Goal: Task Accomplishment & Management: Use online tool/utility

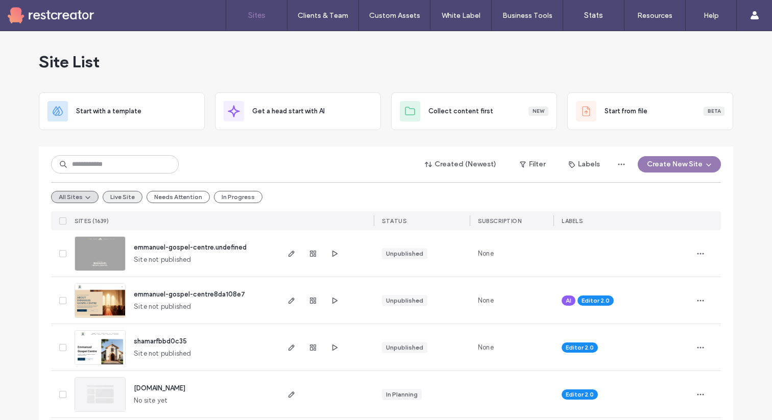
click at [125, 193] on button "Live Site" at bounding box center [123, 197] width 40 height 12
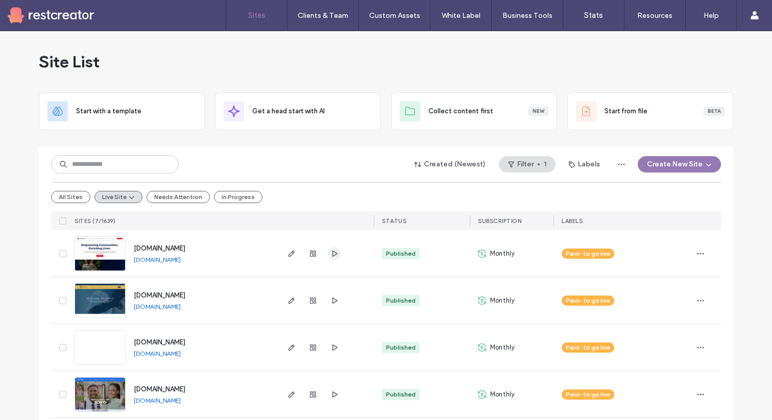
click at [332, 253] on use "button" at bounding box center [334, 253] width 5 height 6
click at [290, 255] on icon "button" at bounding box center [291, 254] width 8 height 8
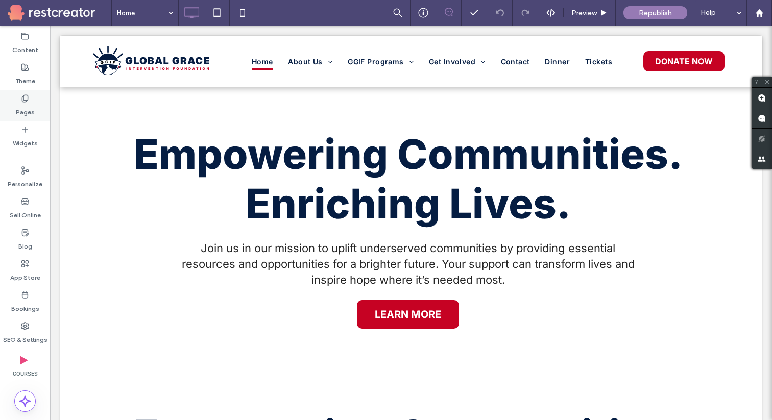
click at [32, 97] on div "Pages" at bounding box center [25, 105] width 50 height 31
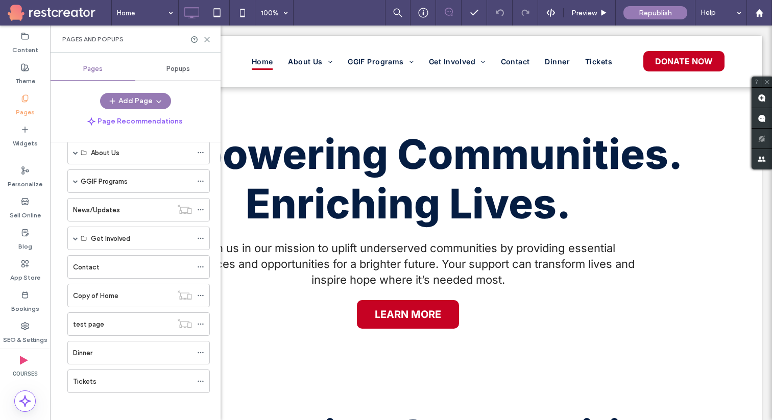
scroll to position [51, 0]
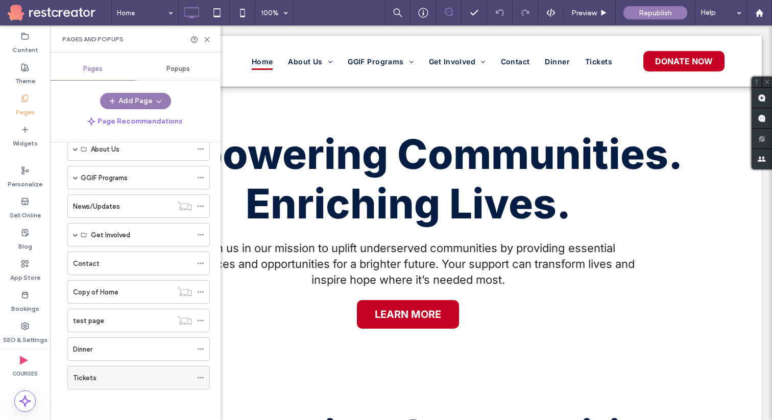
click at [97, 377] on div "Tickets" at bounding box center [132, 378] width 119 height 11
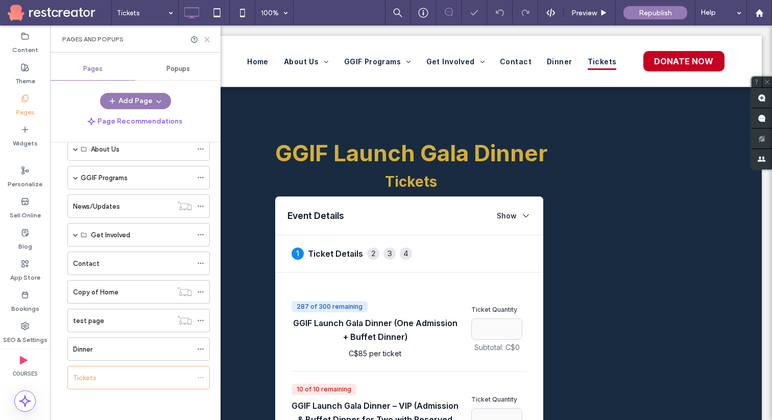
click at [208, 36] on icon at bounding box center [207, 40] width 8 height 8
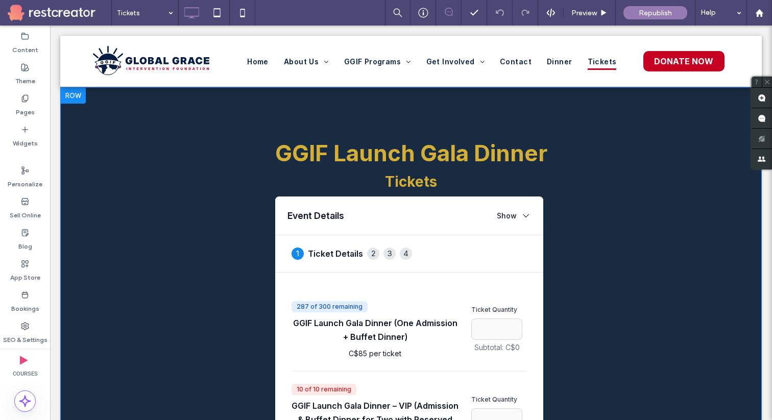
click at [70, 94] on div at bounding box center [73, 95] width 26 height 16
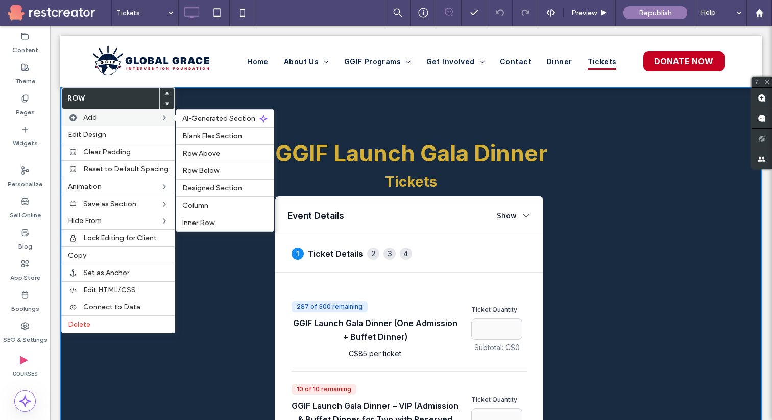
click at [106, 117] on label "Add" at bounding box center [121, 117] width 77 height 9
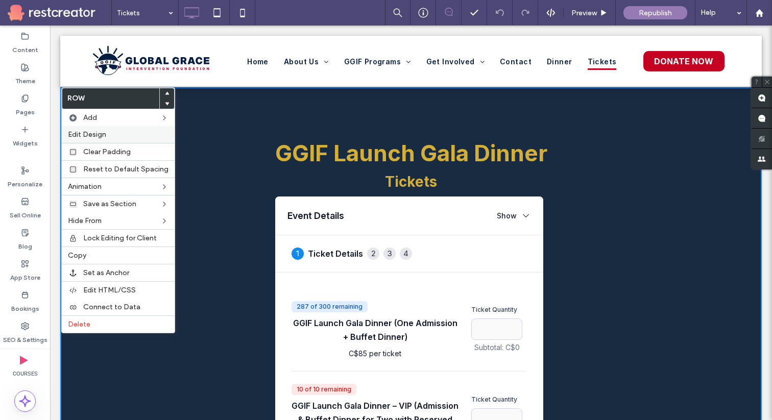
click at [100, 133] on span "Edit Design" at bounding box center [87, 134] width 38 height 9
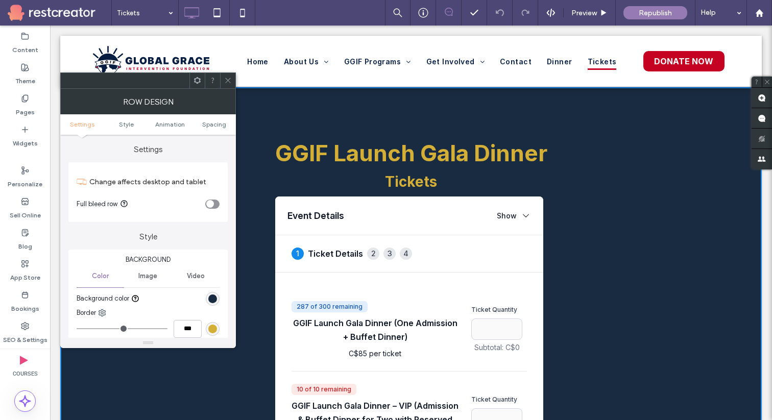
click at [208, 204] on icon "toggle" at bounding box center [210, 204] width 4 height 3
click at [228, 81] on icon at bounding box center [228, 81] width 8 height 8
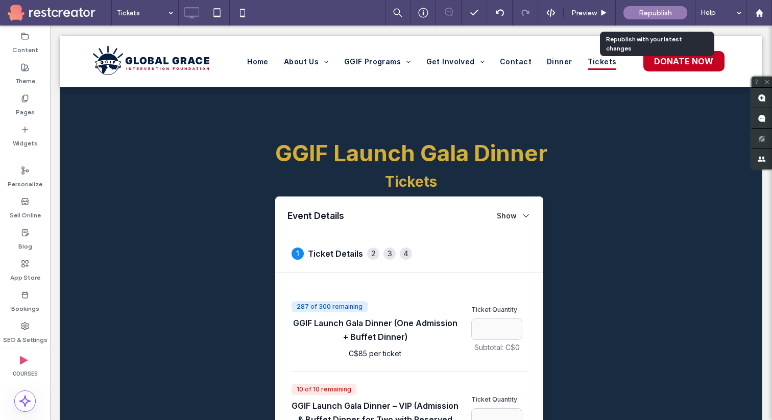
click at [649, 15] on span "Republish" at bounding box center [655, 13] width 33 height 9
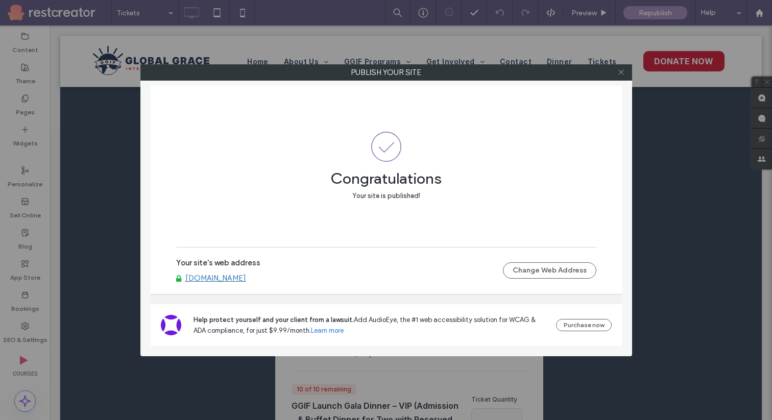
click at [620, 73] on icon at bounding box center [621, 72] width 8 height 8
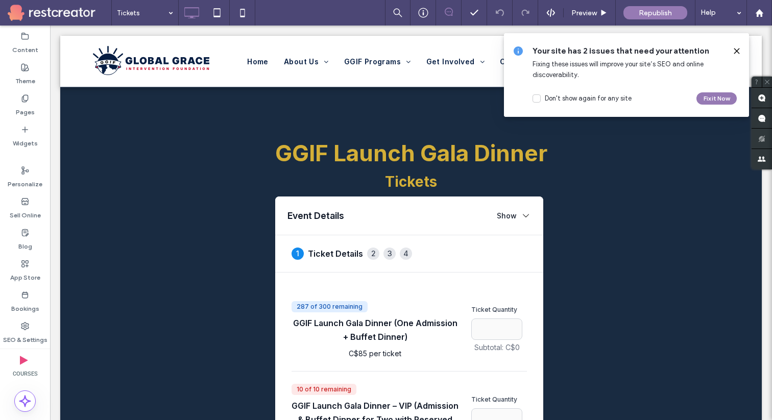
click at [740, 54] on icon at bounding box center [737, 51] width 8 height 8
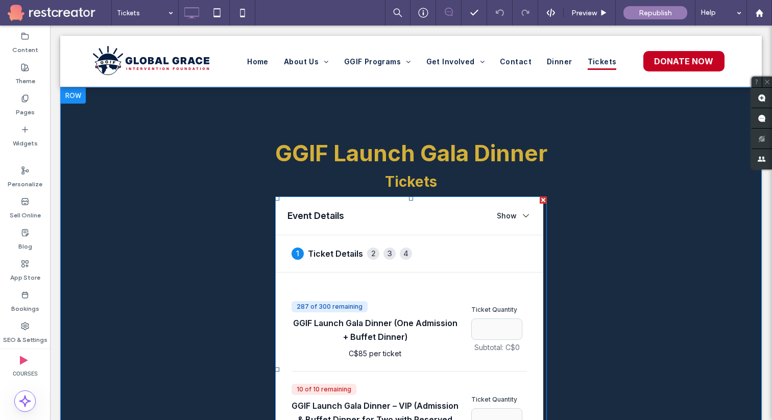
click at [545, 257] on span at bounding box center [411, 370] width 272 height 346
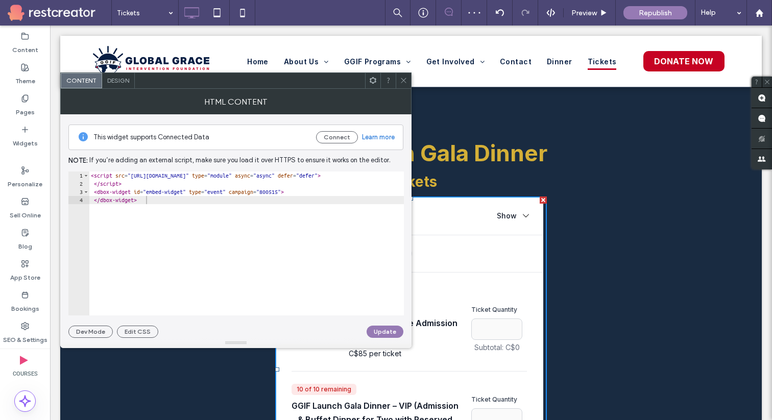
click at [130, 83] on div "Design" at bounding box center [118, 80] width 33 height 15
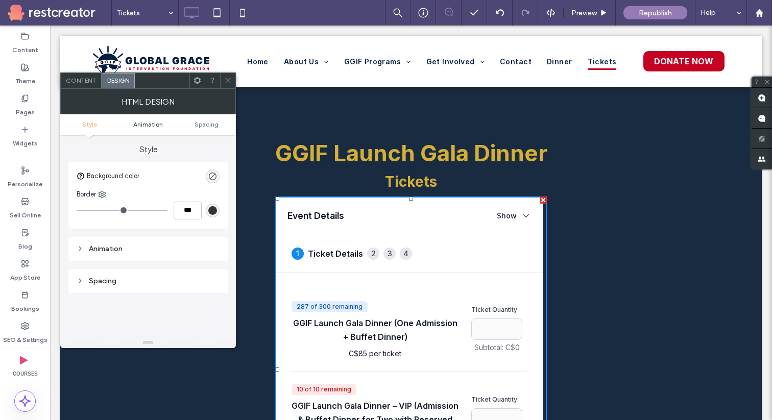
click at [151, 126] on span "Animation" at bounding box center [148, 125] width 30 height 8
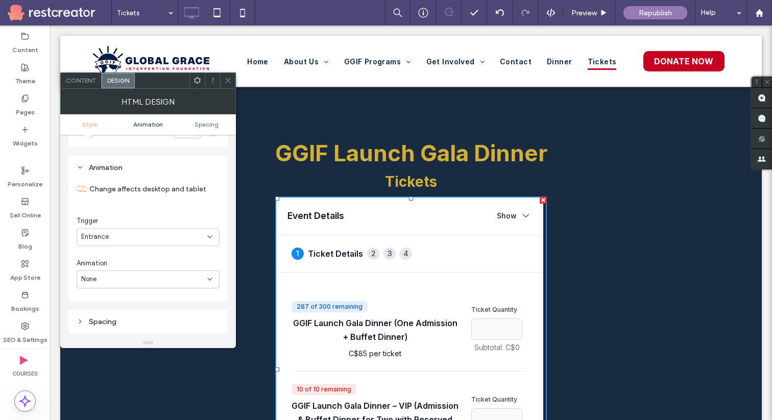
scroll to position [94, 0]
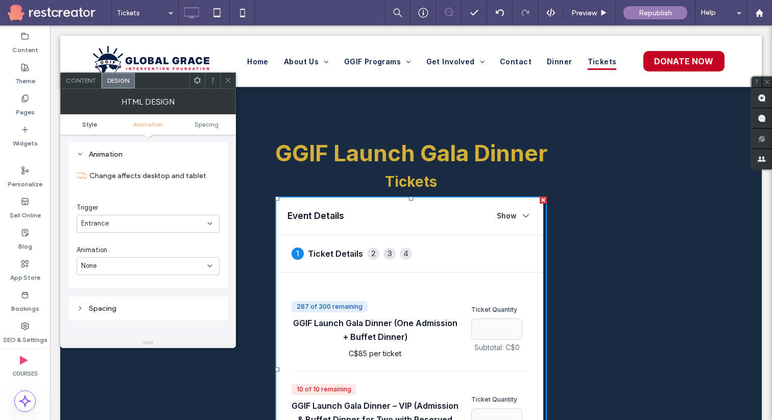
click at [95, 125] on span "Style" at bounding box center [89, 125] width 15 height 8
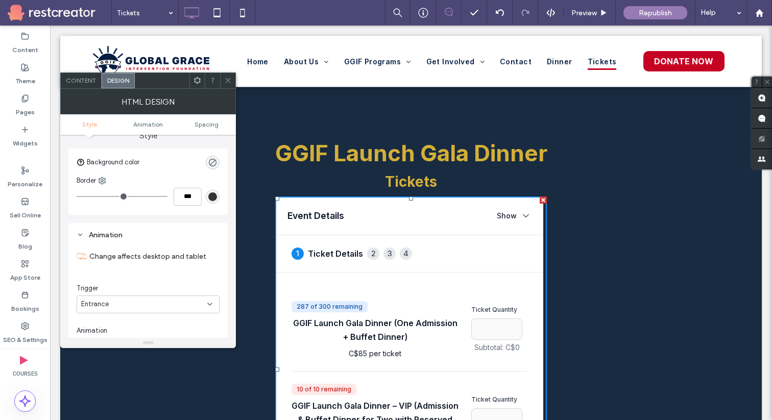
scroll to position [0, 0]
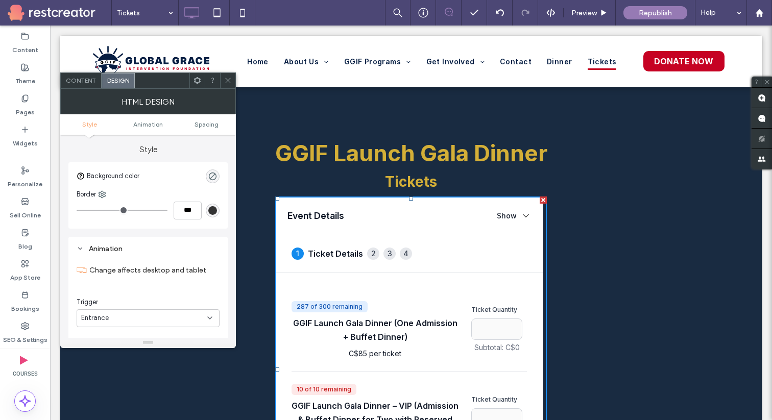
click at [199, 81] on use at bounding box center [197, 80] width 7 height 7
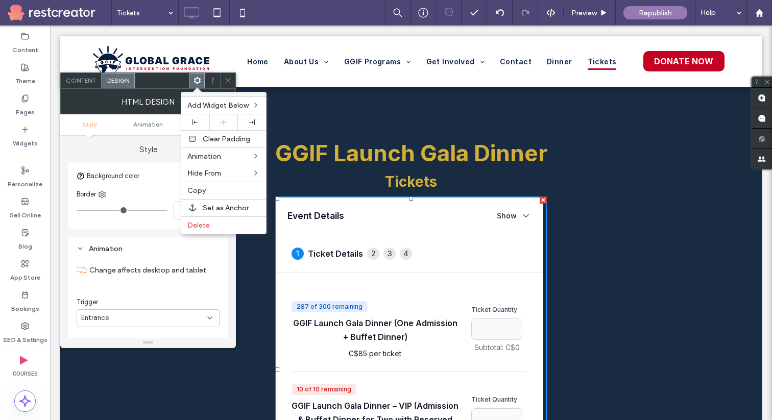
click at [228, 82] on icon at bounding box center [228, 81] width 8 height 8
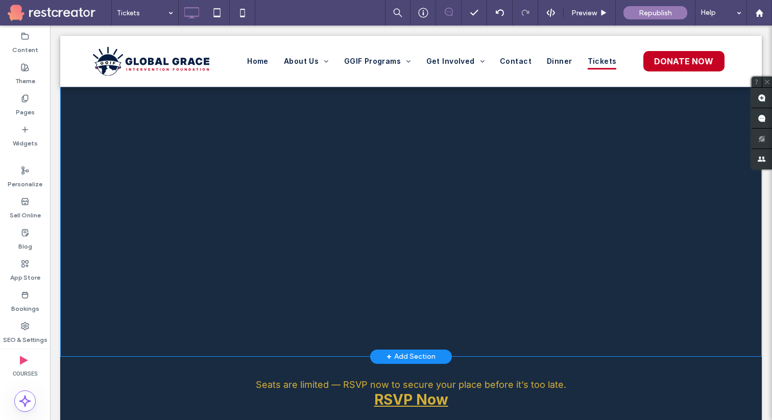
scroll to position [507, 0]
click at [427, 353] on div "+ Add Section" at bounding box center [411, 354] width 49 height 11
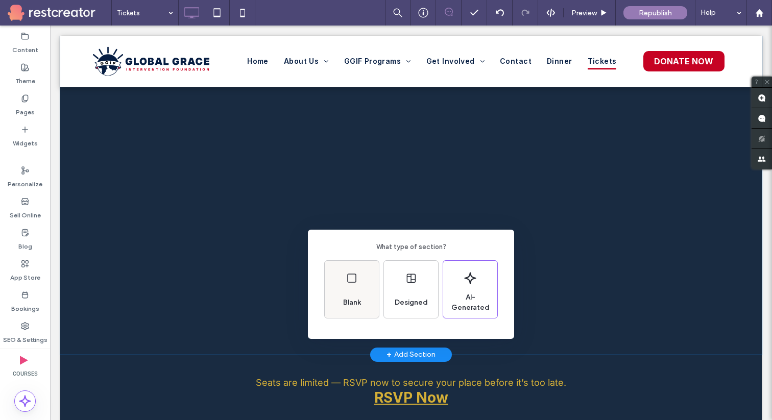
click at [365, 300] on div "Blank" at bounding box center [352, 289] width 54 height 57
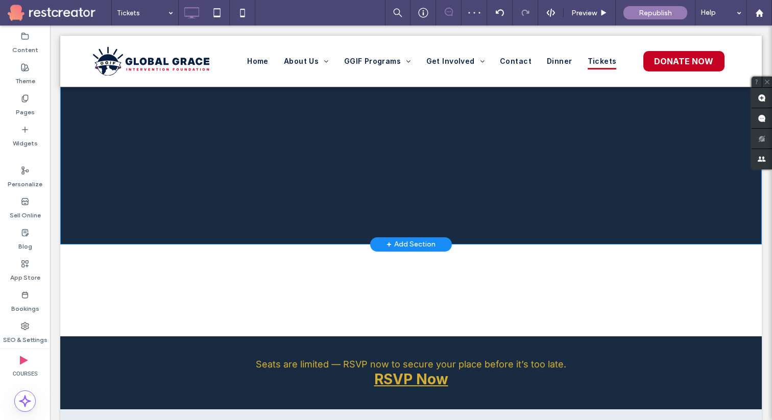
scroll to position [624, 0]
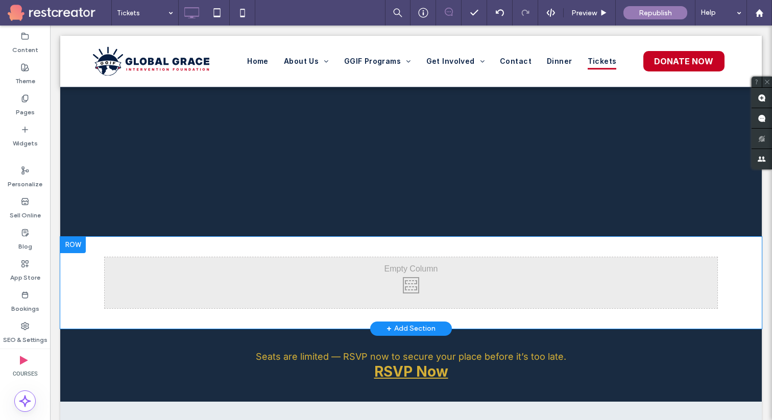
click at [75, 244] on div at bounding box center [73, 245] width 26 height 16
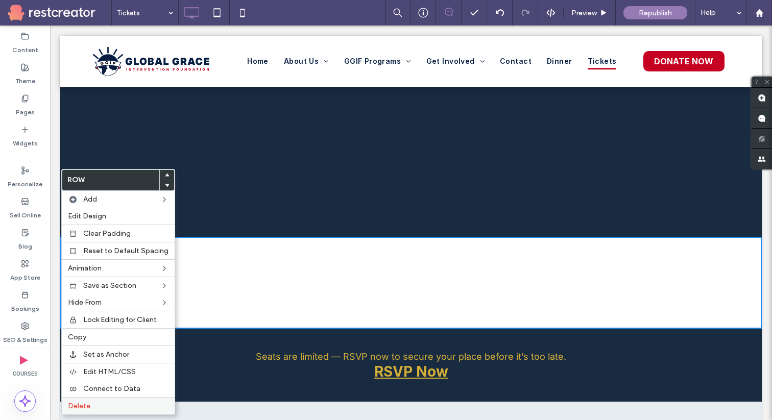
click at [108, 410] on label "Delete" at bounding box center [118, 406] width 101 height 9
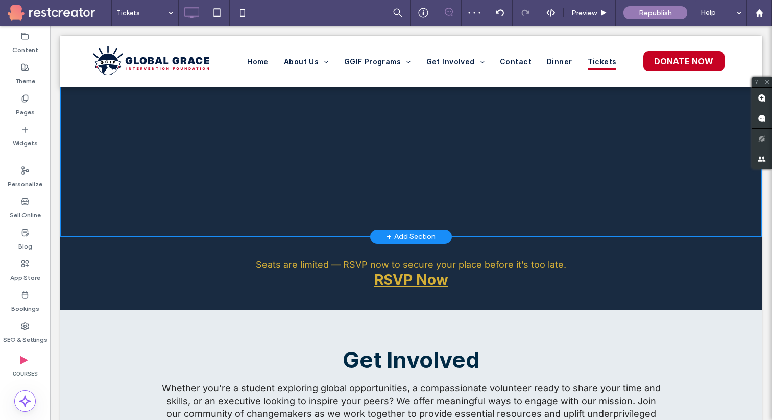
click at [405, 235] on div "+ Add Section" at bounding box center [411, 236] width 49 height 11
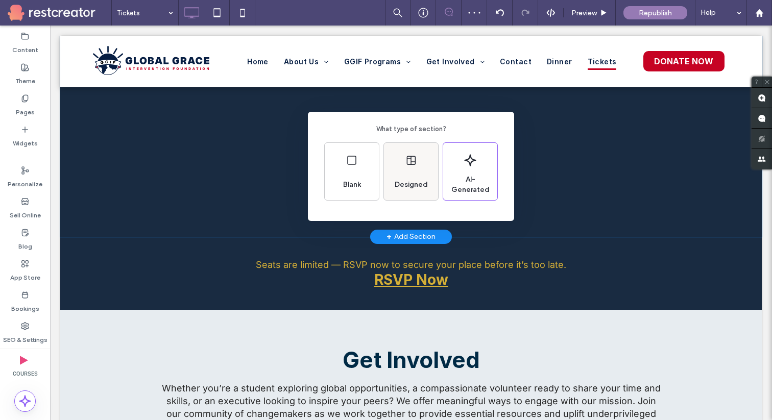
click at [419, 168] on div "Designed" at bounding box center [411, 171] width 54 height 57
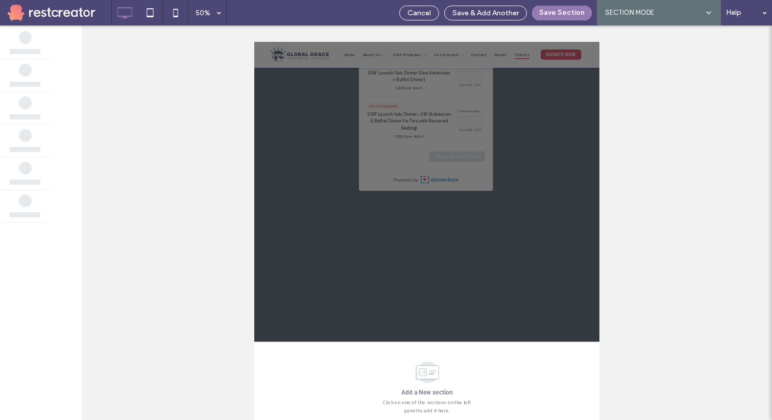
scroll to position [54, 0]
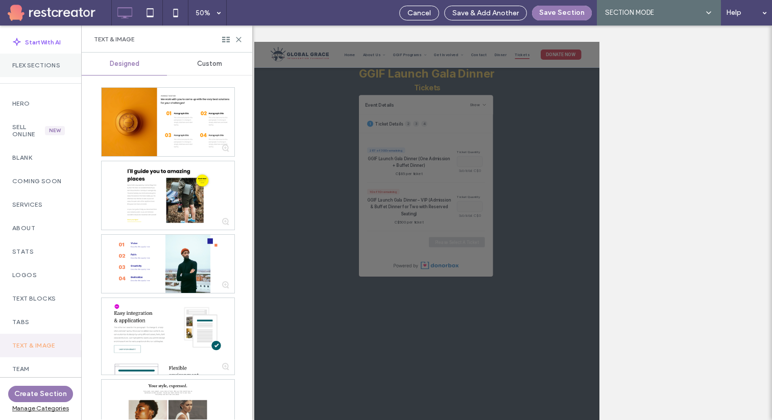
click at [44, 69] on div "Flex Sections" at bounding box center [40, 65] width 81 height 23
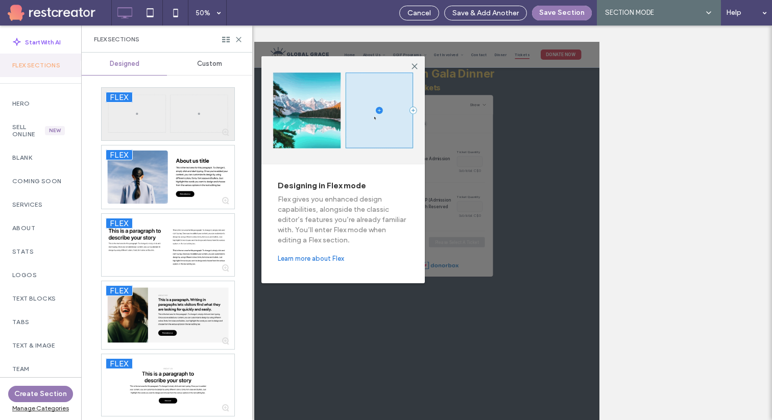
click at [151, 104] on div at bounding box center [168, 114] width 133 height 53
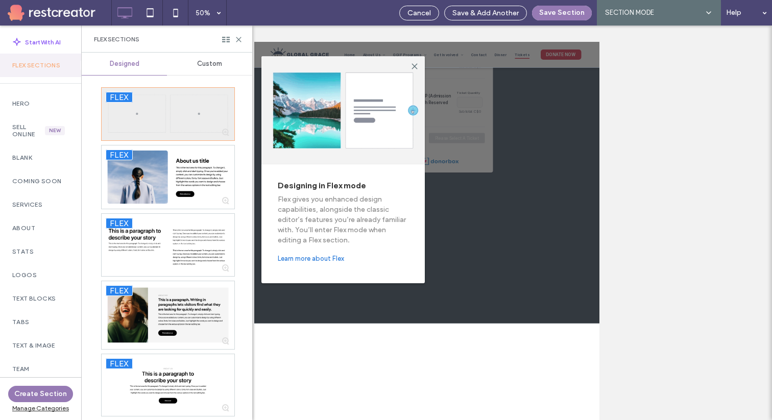
scroll to position [269, 0]
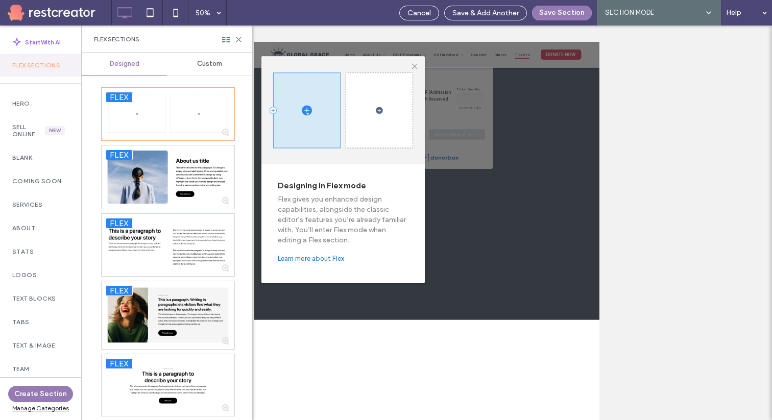
click at [414, 64] on icon at bounding box center [415, 66] width 8 height 8
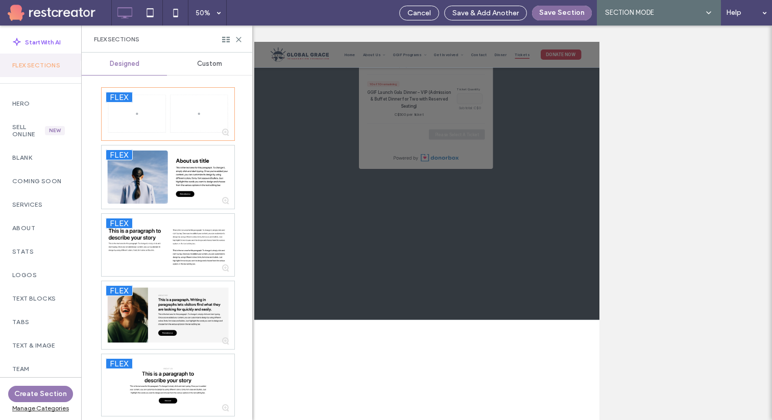
click at [558, 13] on button "Save Section" at bounding box center [562, 13] width 60 height 15
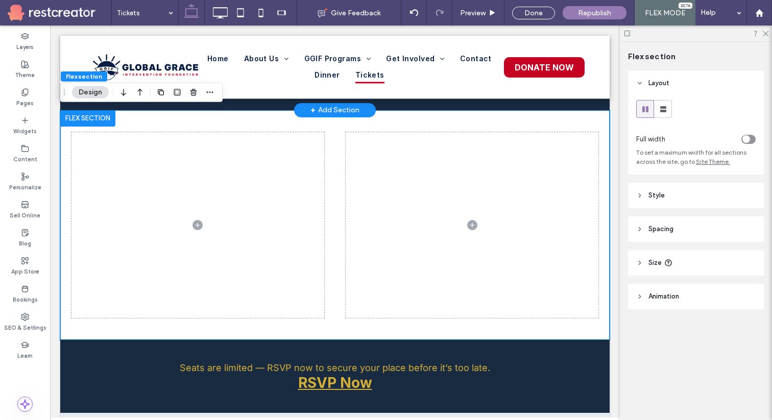
scroll to position [748, 0]
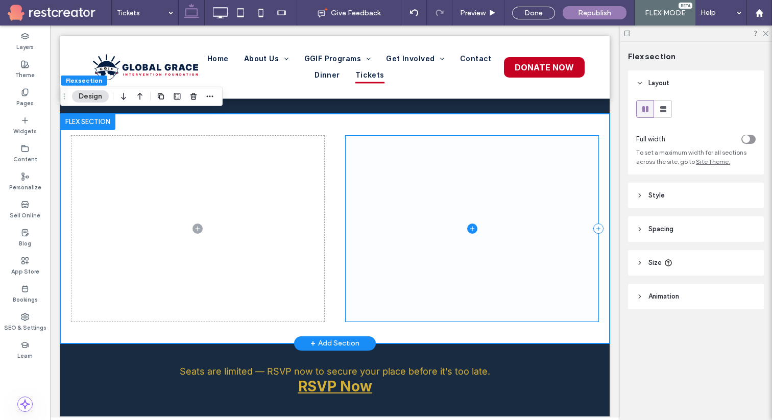
click at [398, 243] on span at bounding box center [472, 229] width 253 height 186
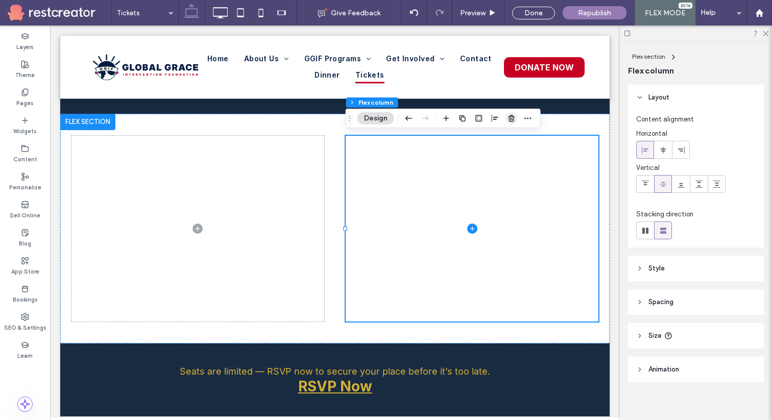
click at [508, 121] on icon "button" at bounding box center [512, 118] width 8 height 8
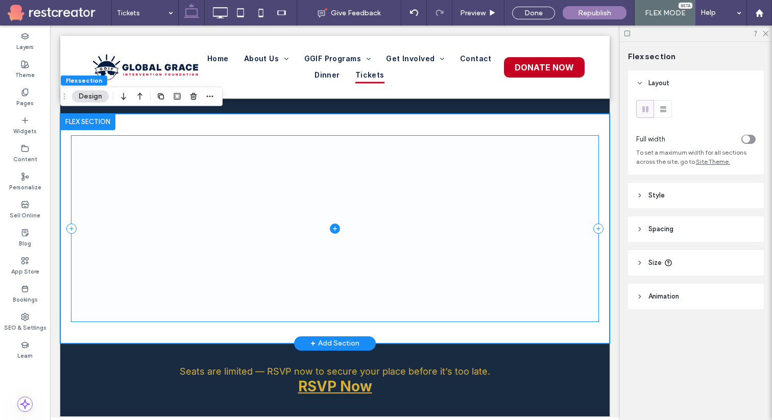
click at [335, 226] on icon at bounding box center [334, 228] width 1 height 5
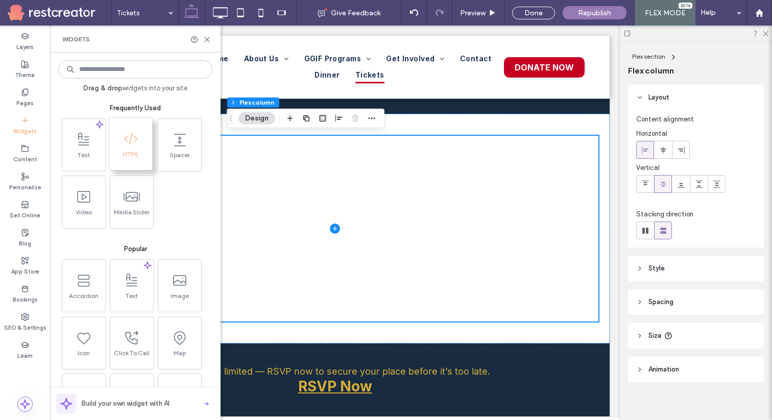
click at [129, 146] on icon at bounding box center [131, 139] width 16 height 16
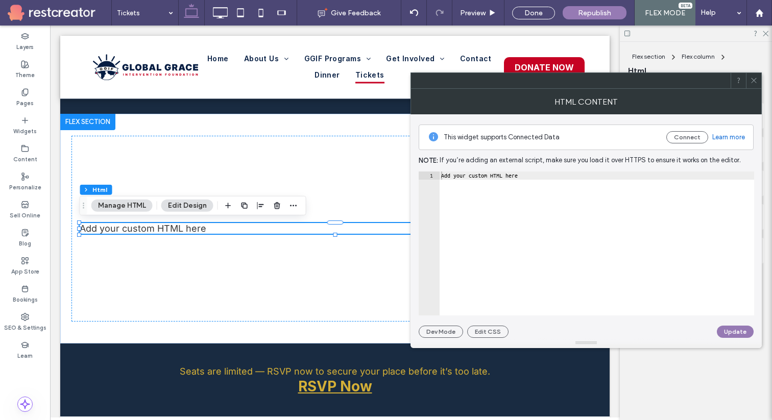
click at [494, 184] on div "Add your custom HTML here" at bounding box center [596, 252] width 315 height 160
click at [494, 180] on div "Add your custom HTML here" at bounding box center [596, 252] width 315 height 160
paste textarea "**********"
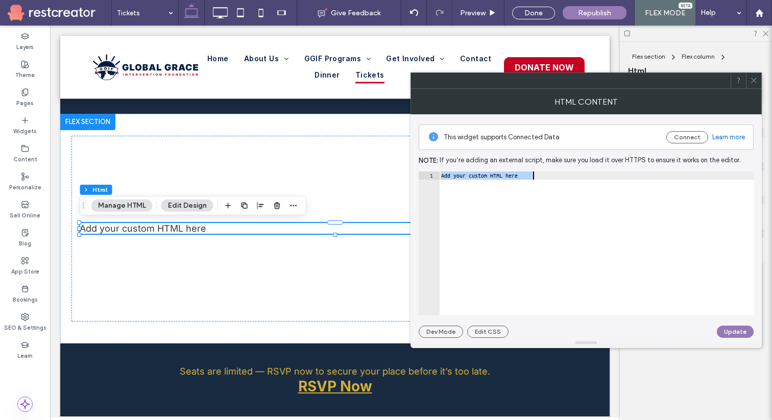
type textarea "**********"
click at [730, 333] on button "Update" at bounding box center [735, 332] width 37 height 12
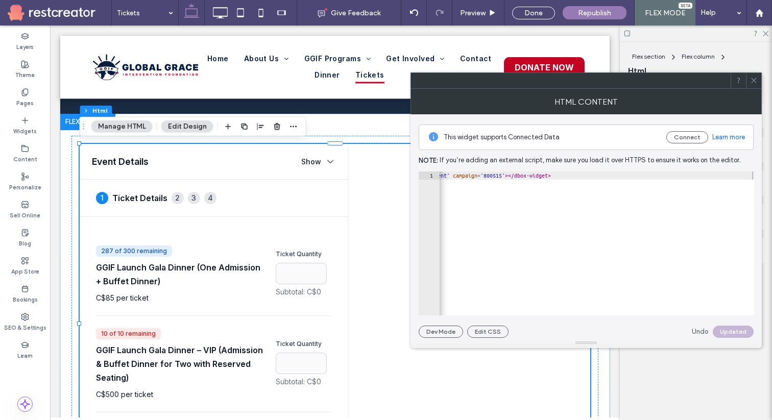
click at [755, 80] on icon at bounding box center [754, 81] width 8 height 8
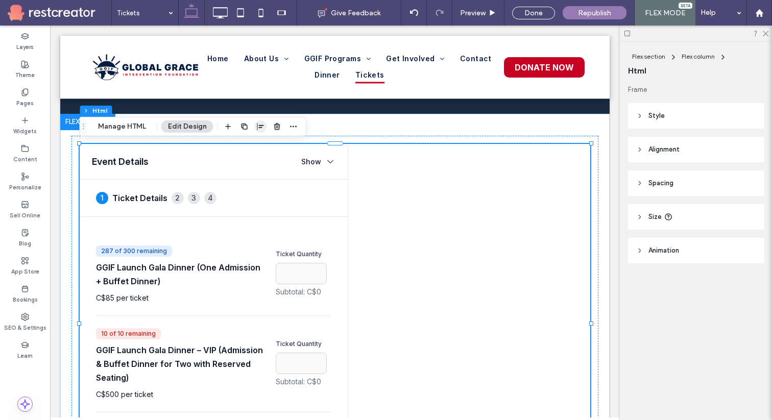
click at [262, 124] on icon "button" at bounding box center [261, 127] width 8 height 8
click at [252, 150] on icon "center" at bounding box center [250, 146] width 8 height 8
click at [292, 194] on div "Ticket Details Buyer Details Donation Payment" at bounding box center [214, 198] width 268 height 37
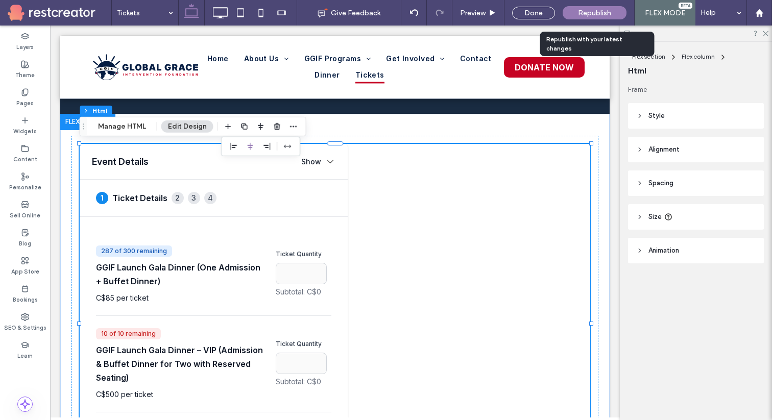
click at [600, 12] on span "Republish" at bounding box center [594, 13] width 33 height 9
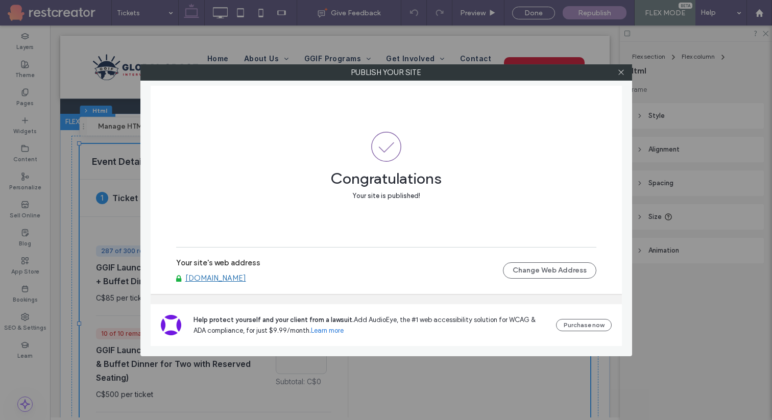
click at [261, 15] on div "Publish your site Congratulations Your site is published! Your site's web addre…" at bounding box center [386, 210] width 772 height 420
click at [619, 72] on icon at bounding box center [621, 72] width 8 height 8
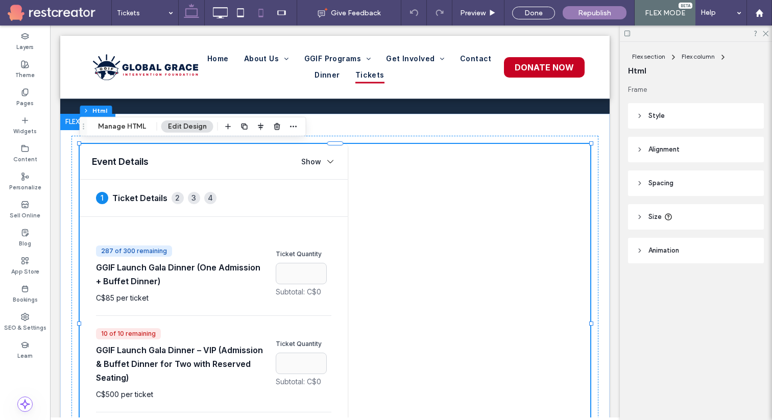
click at [257, 10] on icon at bounding box center [261, 13] width 20 height 20
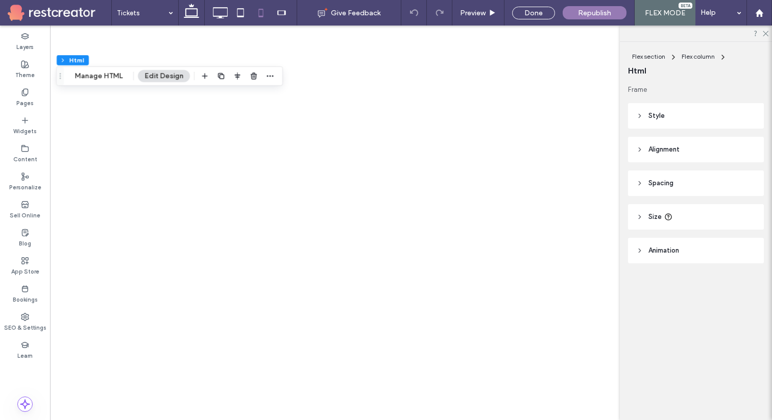
scroll to position [0, 0]
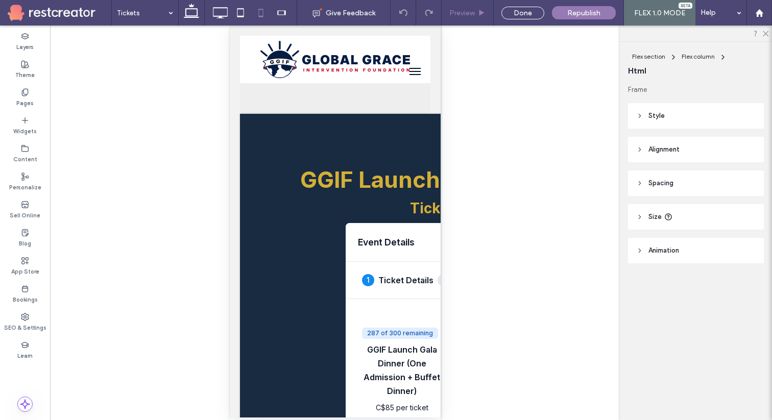
click at [475, 16] on span "Preview" at bounding box center [462, 13] width 26 height 9
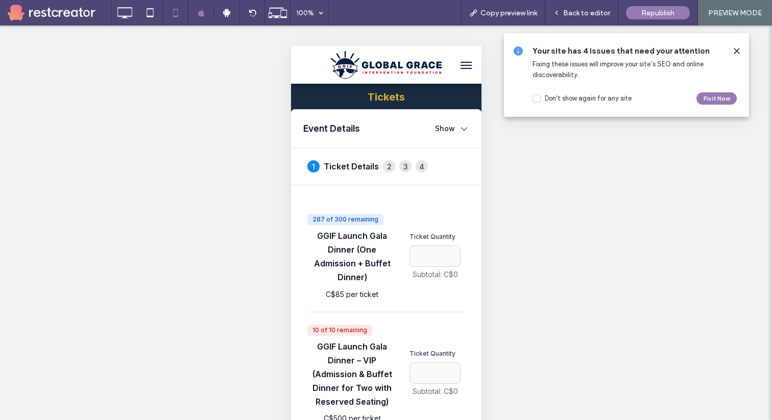
scroll to position [18, 0]
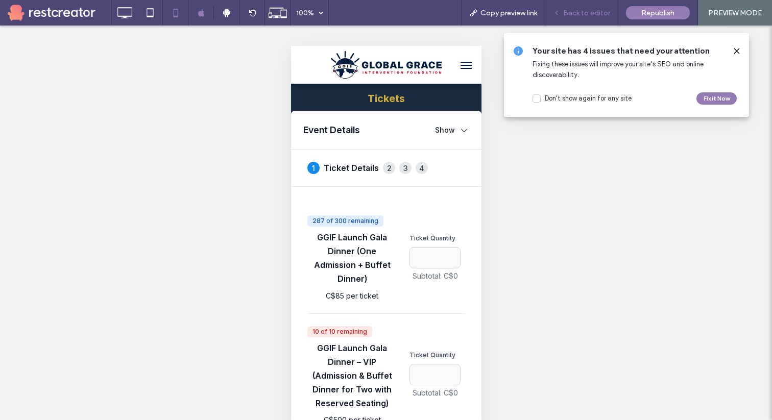
click at [574, 10] on span "Back to editor" at bounding box center [586, 13] width 47 height 9
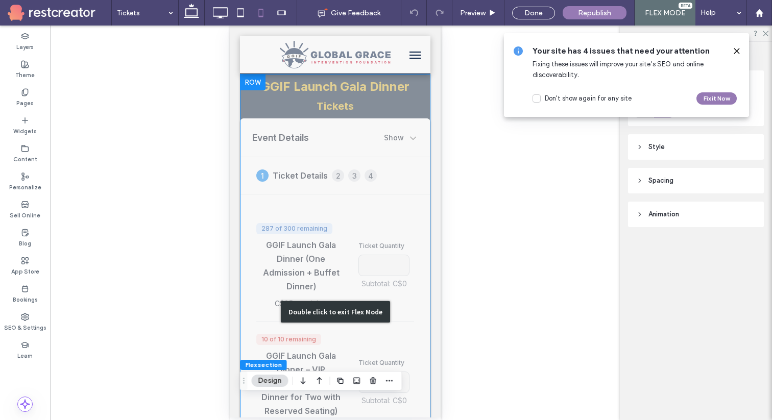
click at [395, 355] on div "Double click to exit Flex Mode" at bounding box center [334, 311] width 190 height 475
click at [356, 309] on div "Double click to exit Flex Mode" at bounding box center [334, 311] width 109 height 21
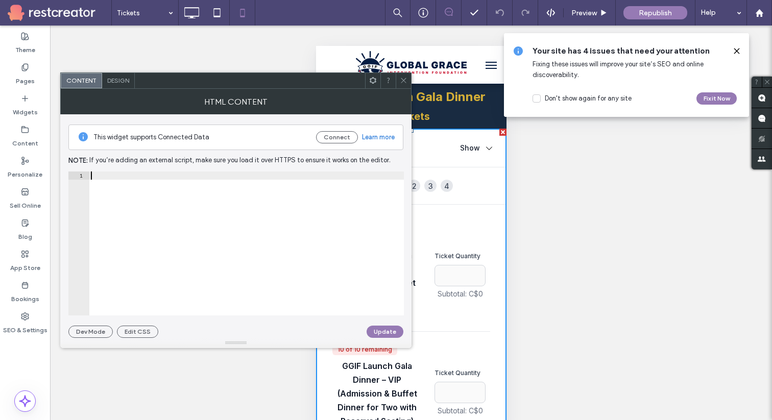
type textarea "**********"
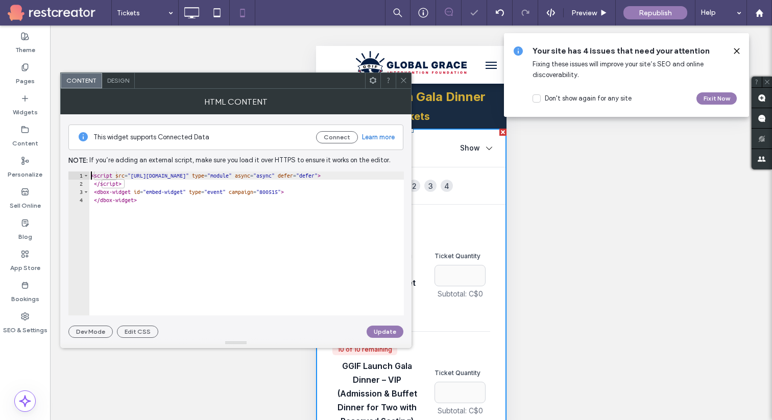
click at [401, 83] on icon at bounding box center [404, 81] width 8 height 8
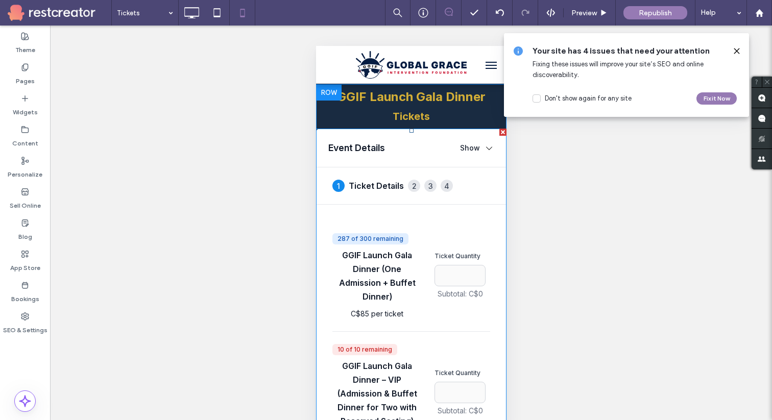
click at [501, 133] on div at bounding box center [502, 132] width 7 height 7
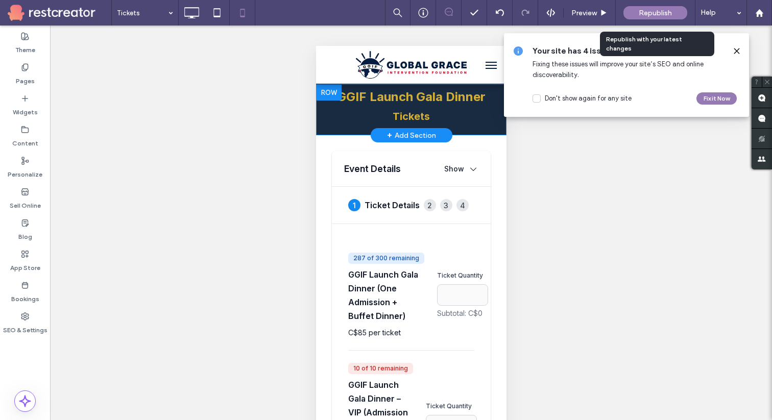
click at [651, 9] on span "Republish" at bounding box center [655, 13] width 33 height 9
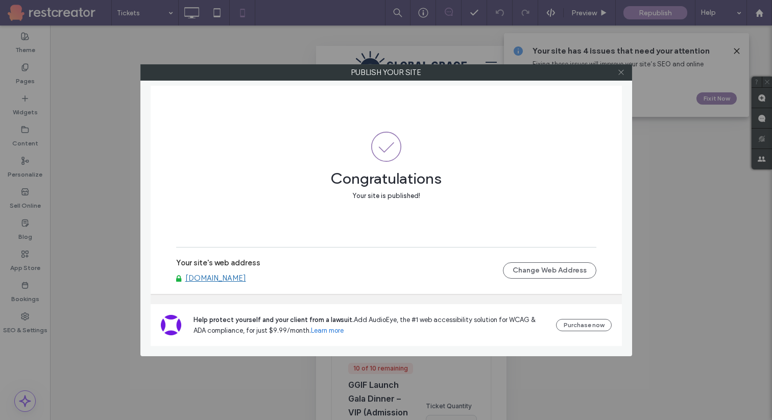
click at [620, 69] on icon at bounding box center [621, 72] width 8 height 8
